Goal: Navigation & Orientation: Find specific page/section

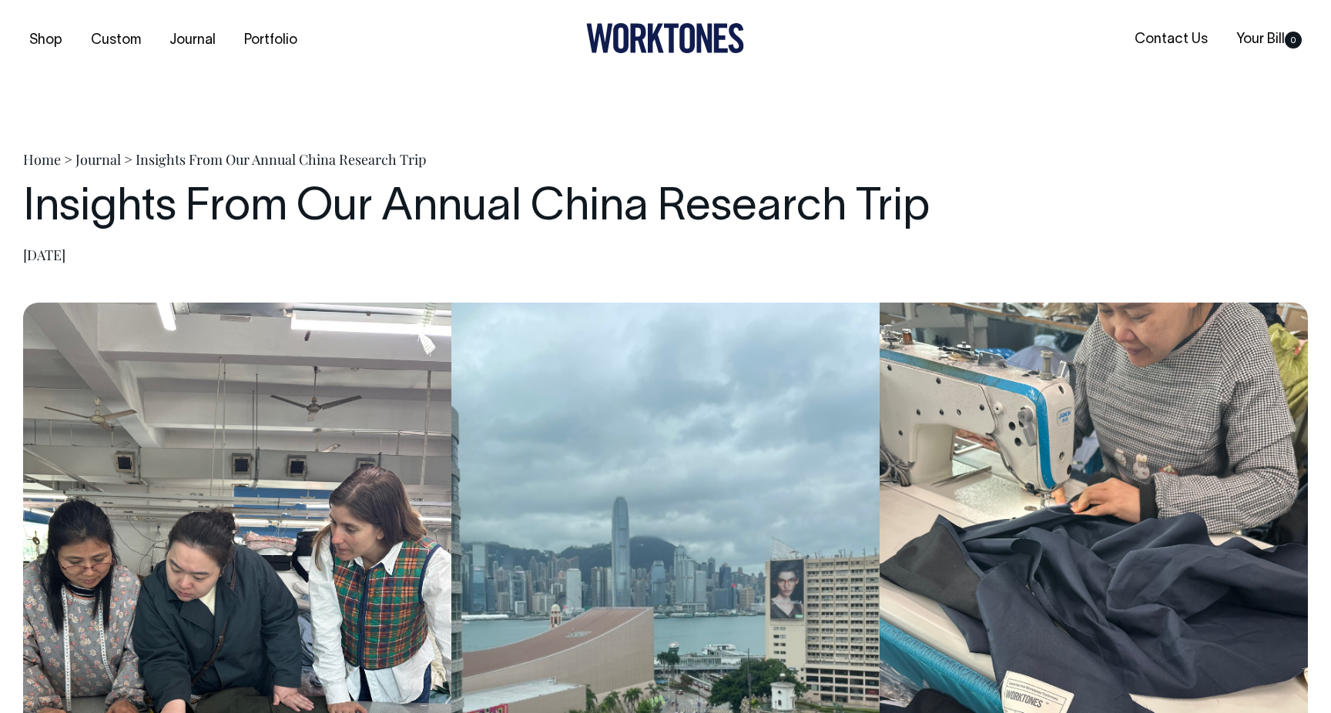
click at [685, 49] on icon at bounding box center [687, 38] width 15 height 30
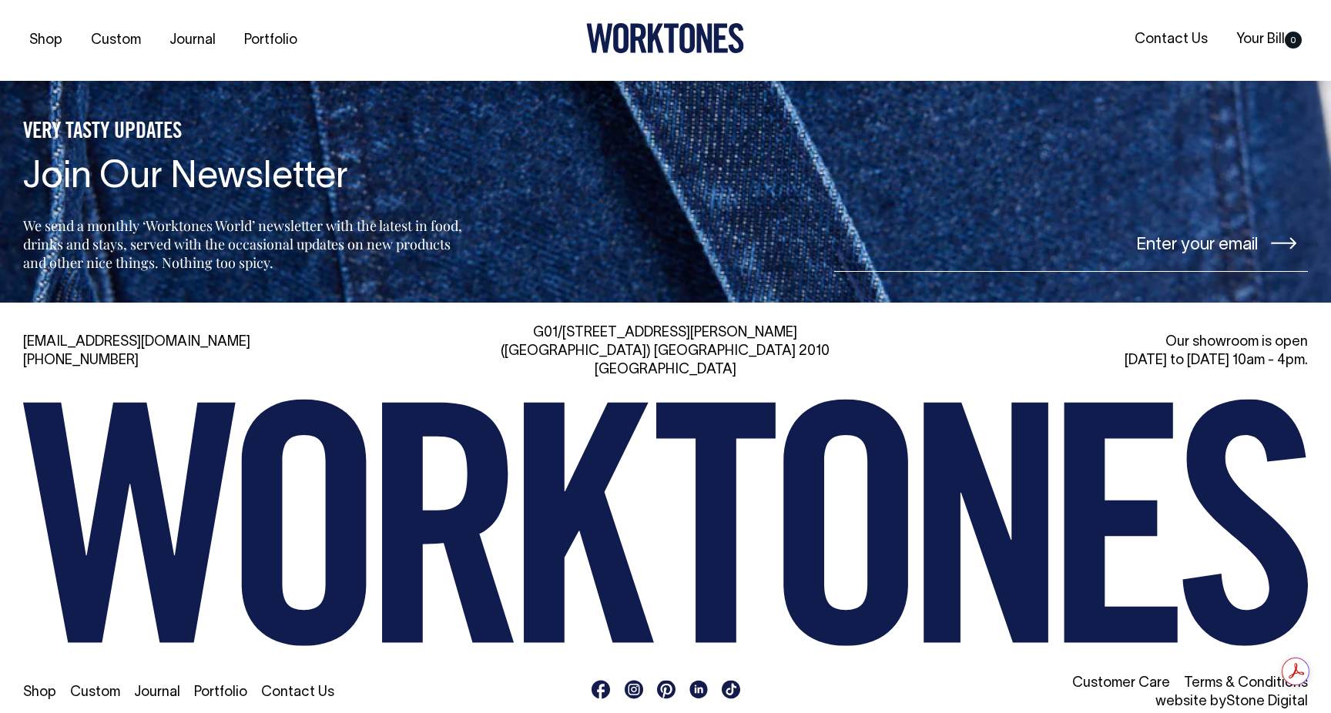
click at [637, 681] on rect at bounding box center [634, 690] width 18 height 18
